Goal: Information Seeking & Learning: Learn about a topic

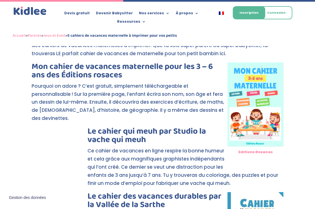
scroll to position [196, 0]
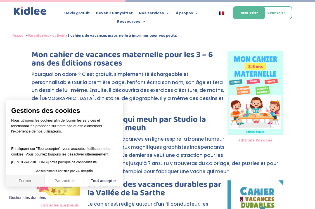
click at [28, 182] on button "Fermer" at bounding box center [25, 181] width 39 height 12
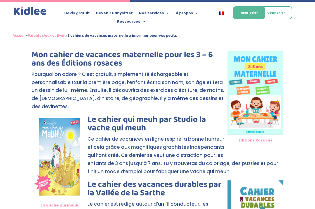
scroll to position [224, 0]
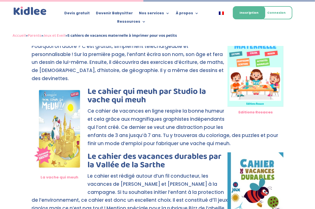
click at [53, 125] on img at bounding box center [60, 129] width 56 height 84
click at [49, 145] on img at bounding box center [60, 129] width 56 height 84
click at [180, 125] on p "Ce cahier de vacances en ligne respire la bonne humeur et cela grâce aux magnif…" at bounding box center [158, 129] width 252 height 45
click at [118, 87] on link "Le cahier qui meuh par Studio la vache qui meuh" at bounding box center [146, 96] width 119 height 22
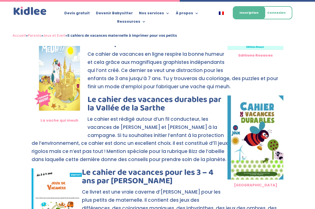
scroll to position [335, 0]
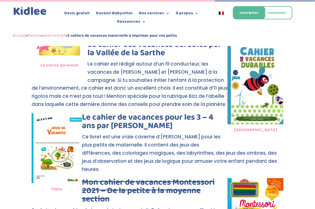
click at [264, 75] on img at bounding box center [256, 82] width 56 height 84
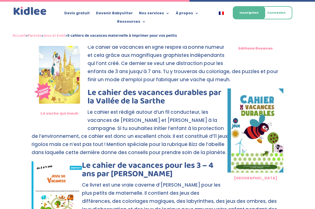
scroll to position [280, 0]
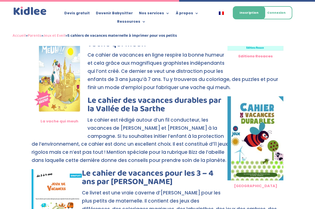
click at [130, 100] on link "Le cahier des vacances durables par la Vallée de la Sarthe" at bounding box center [154, 105] width 134 height 22
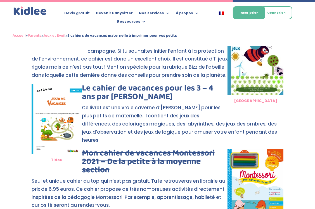
scroll to position [363, 0]
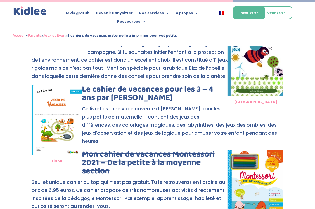
click at [104, 96] on link "Le cahier de vacances pour les 3 – 4 ans par [PERSON_NAME]" at bounding box center [148, 93] width 132 height 22
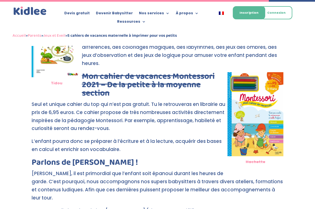
scroll to position [419, 0]
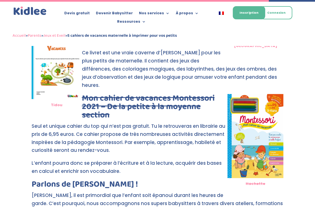
click at [109, 94] on link "Mon cahier de vacances Montessori 2021 – De la petite à la moyenne section" at bounding box center [148, 106] width 133 height 30
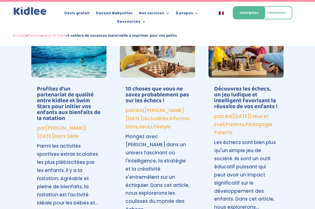
scroll to position [811, 0]
